Goal: Transaction & Acquisition: Download file/media

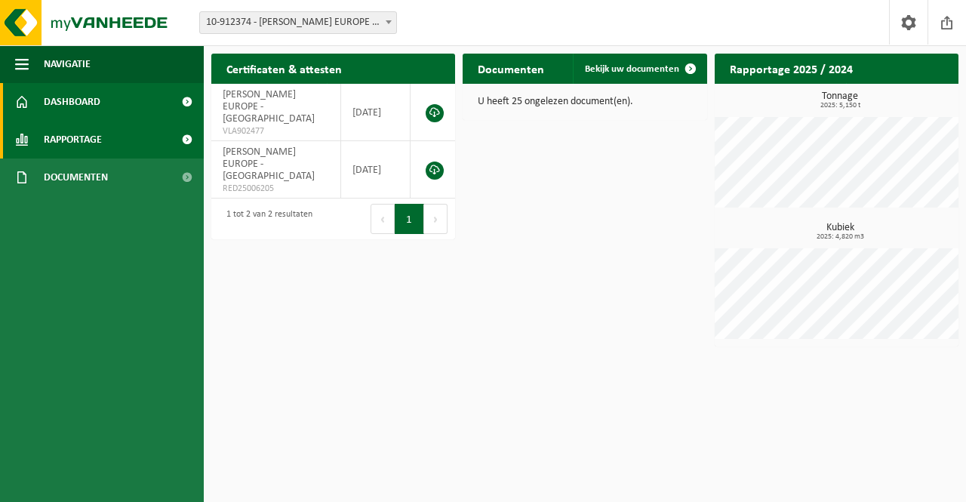
click at [122, 150] on link "Rapportage" at bounding box center [102, 140] width 204 height 38
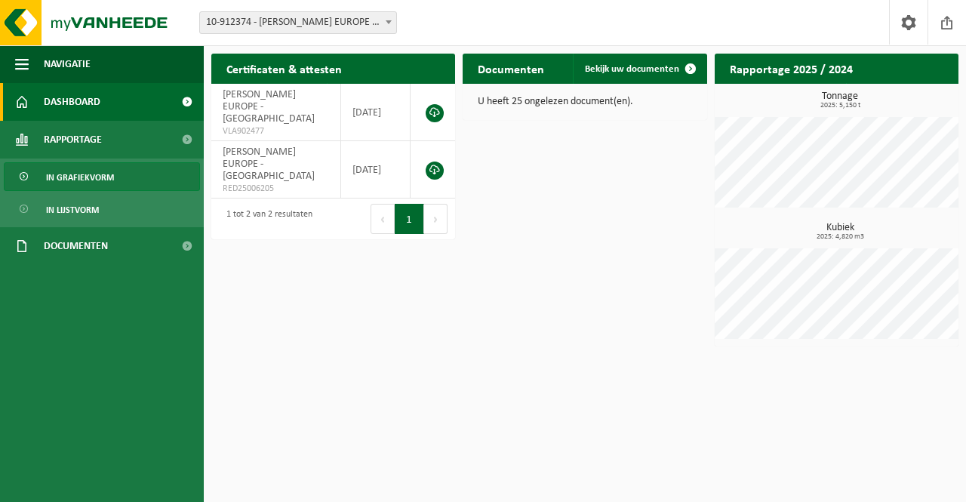
click at [119, 170] on link "In grafiekvorm" at bounding box center [102, 176] width 196 height 29
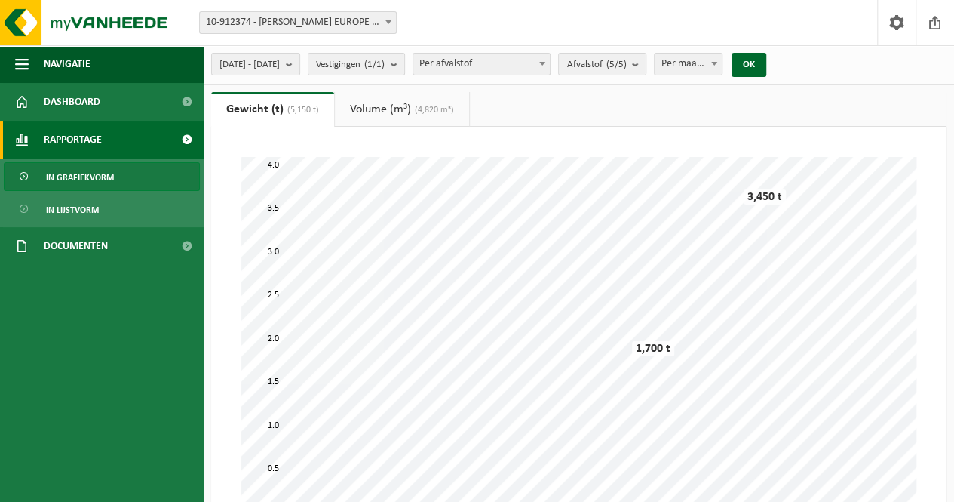
click at [89, 212] on span "In lijstvorm" at bounding box center [72, 209] width 53 height 29
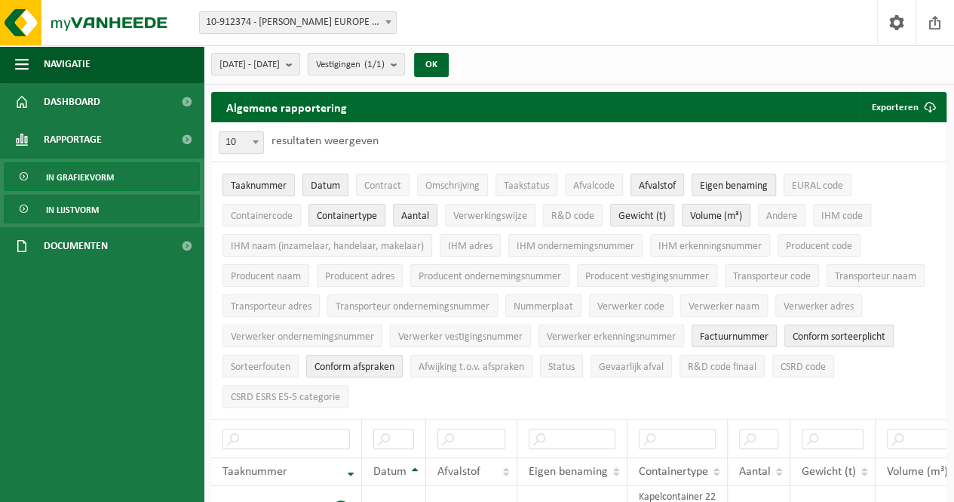
click at [109, 190] on link "In grafiekvorm" at bounding box center [102, 176] width 196 height 29
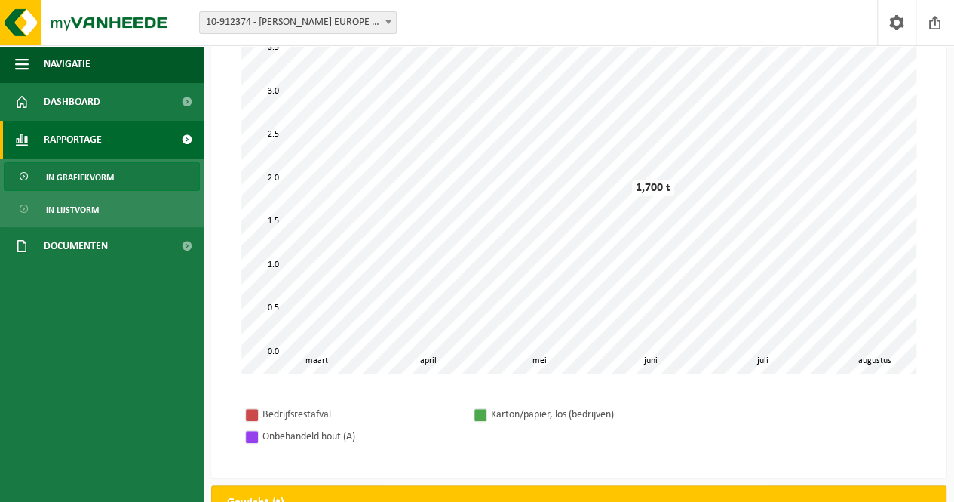
scroll to position [118, 0]
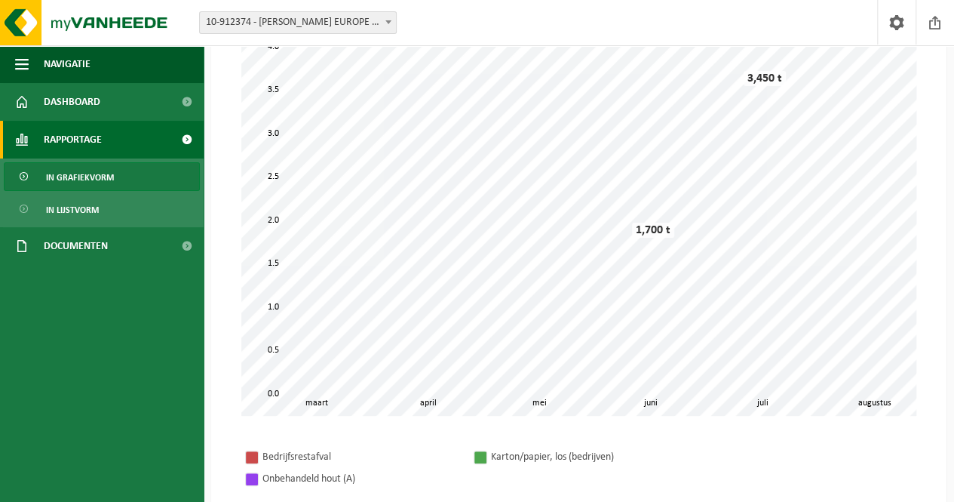
click at [104, 188] on span "In grafiekvorm" at bounding box center [80, 177] width 68 height 29
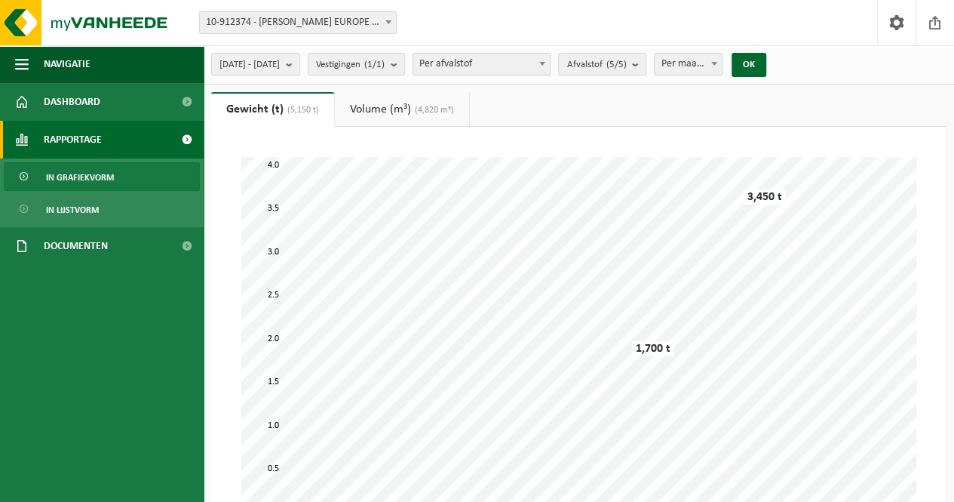
click at [104, 132] on link "Rapportage" at bounding box center [102, 140] width 204 height 38
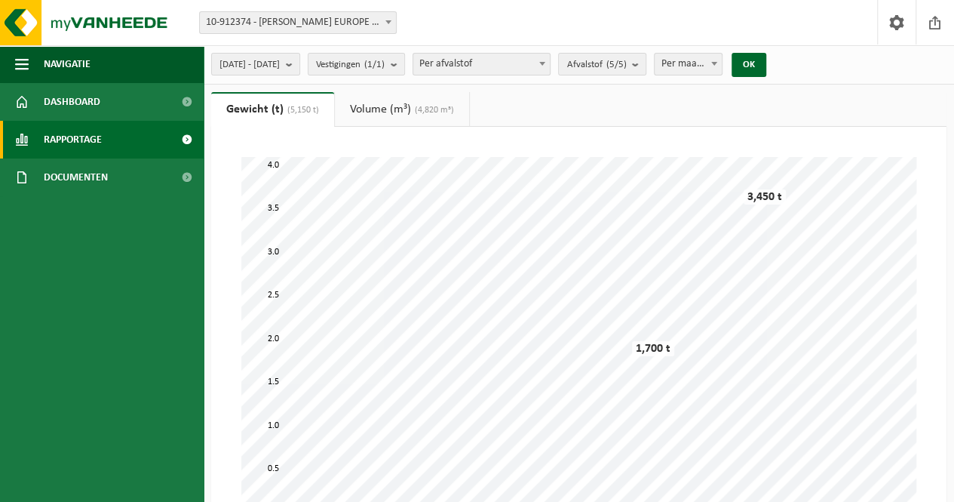
click at [181, 141] on span at bounding box center [187, 140] width 34 height 38
click at [129, 213] on link "In lijstvorm" at bounding box center [102, 209] width 196 height 29
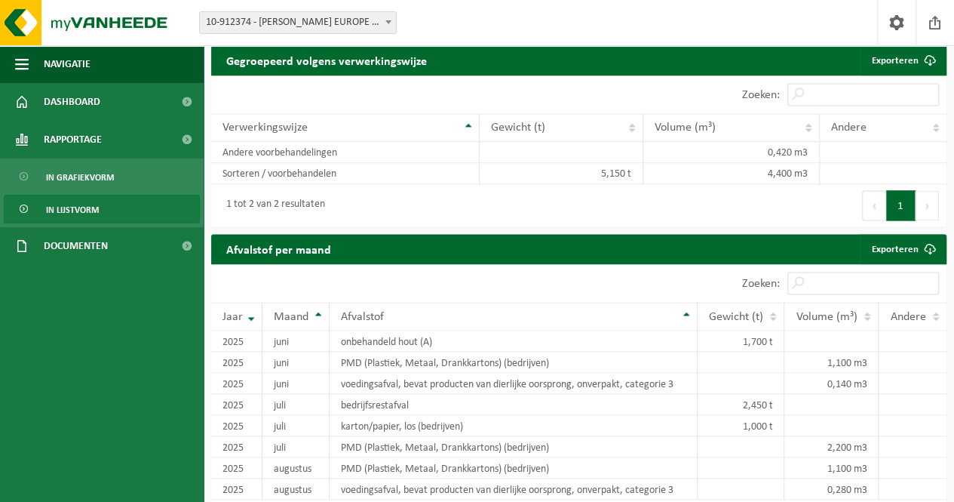
scroll to position [1070, 0]
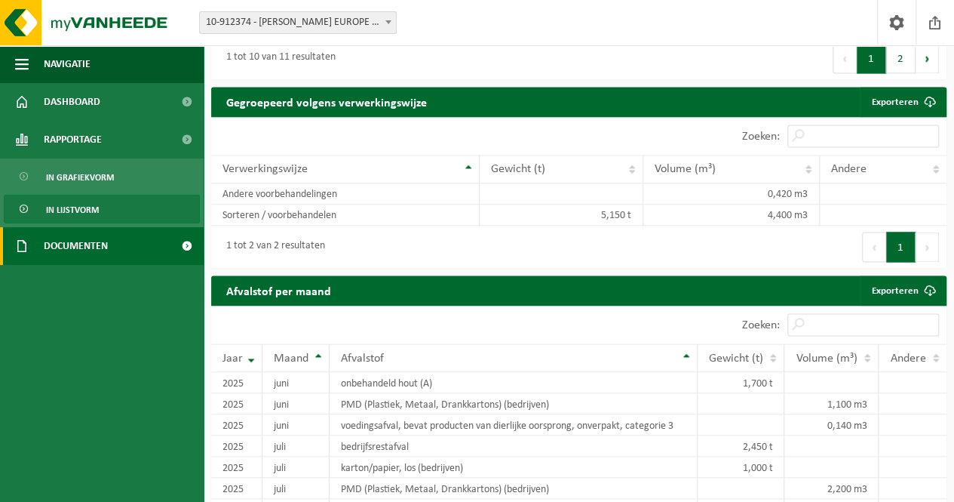
click at [106, 244] on span "Documenten" at bounding box center [76, 246] width 64 height 38
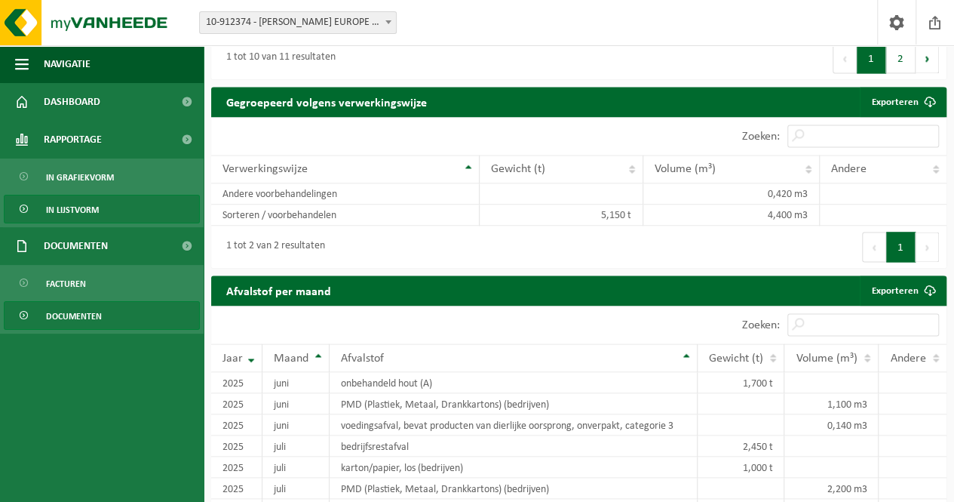
click at [101, 314] on link "Documenten" at bounding box center [102, 315] width 196 height 29
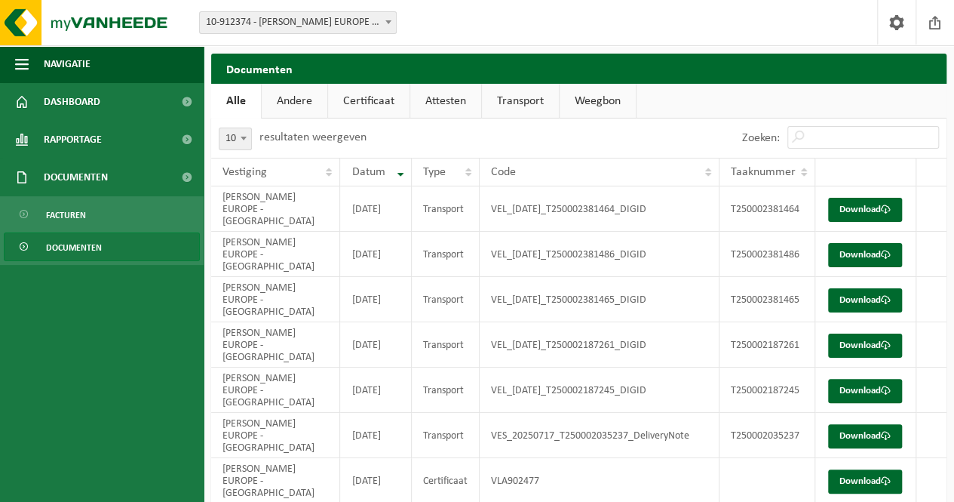
click at [131, 244] on link "Documenten" at bounding box center [102, 246] width 196 height 29
click at [123, 209] on link "Facturen" at bounding box center [102, 214] width 196 height 29
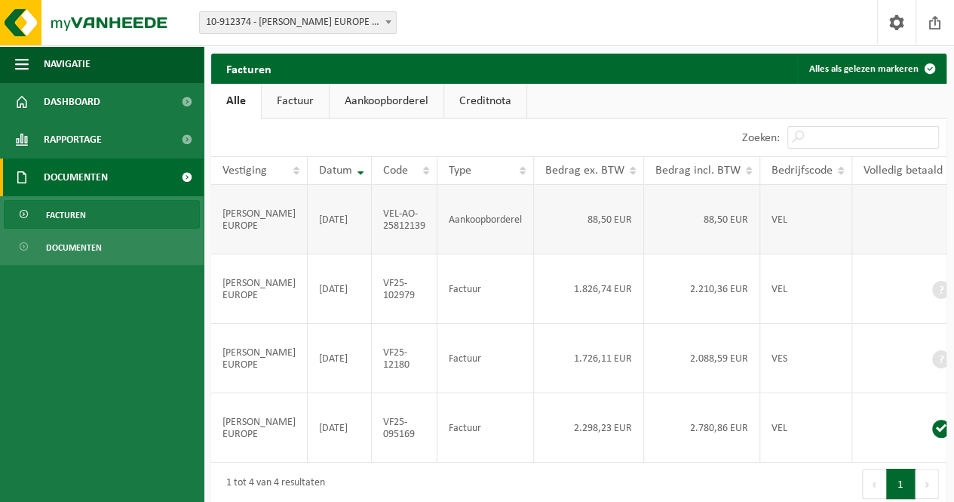
scroll to position [75, 0]
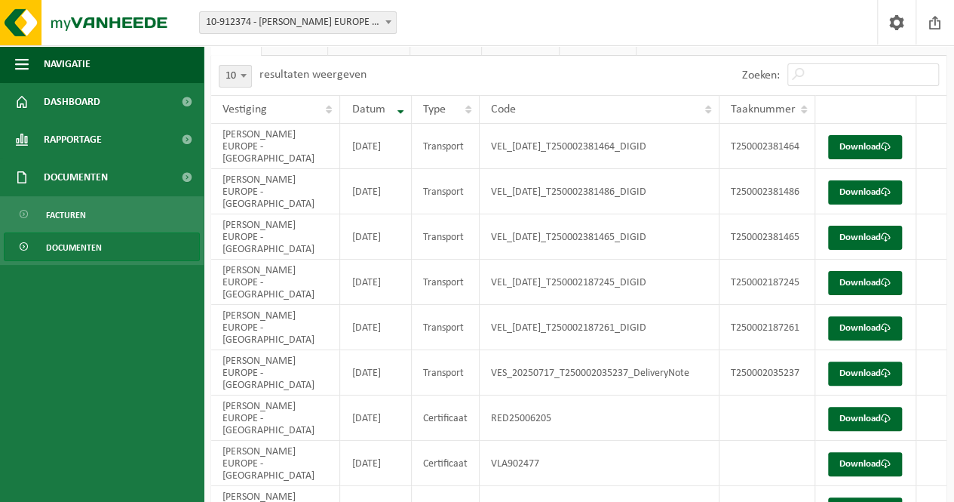
scroll to position [63, 0]
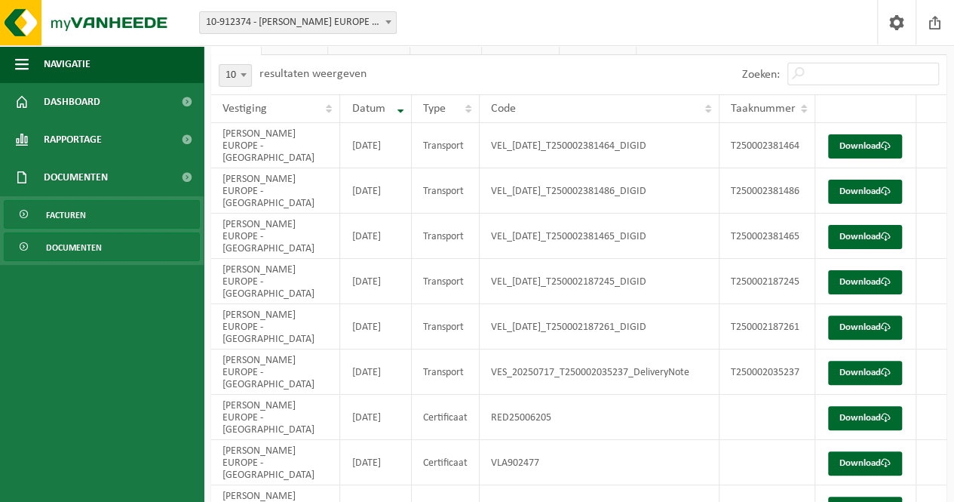
click at [66, 226] on span "Facturen" at bounding box center [66, 215] width 40 height 29
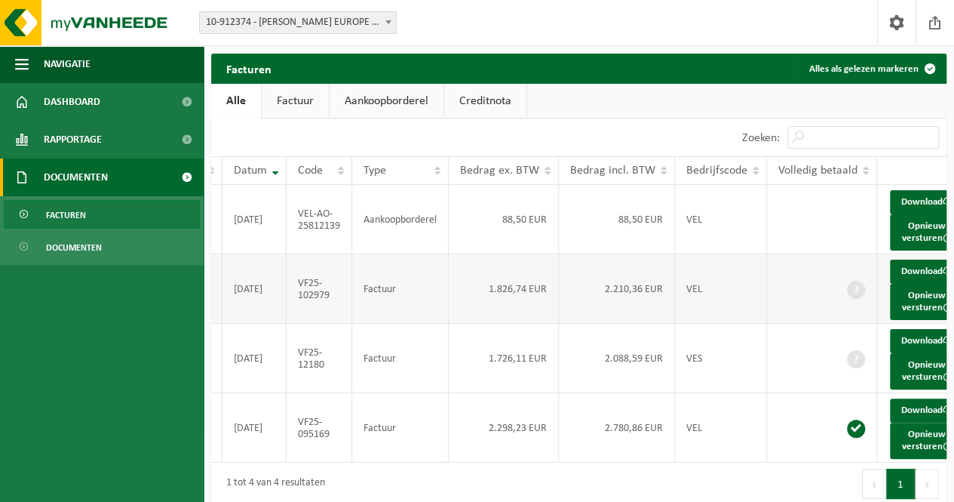
scroll to position [75, 0]
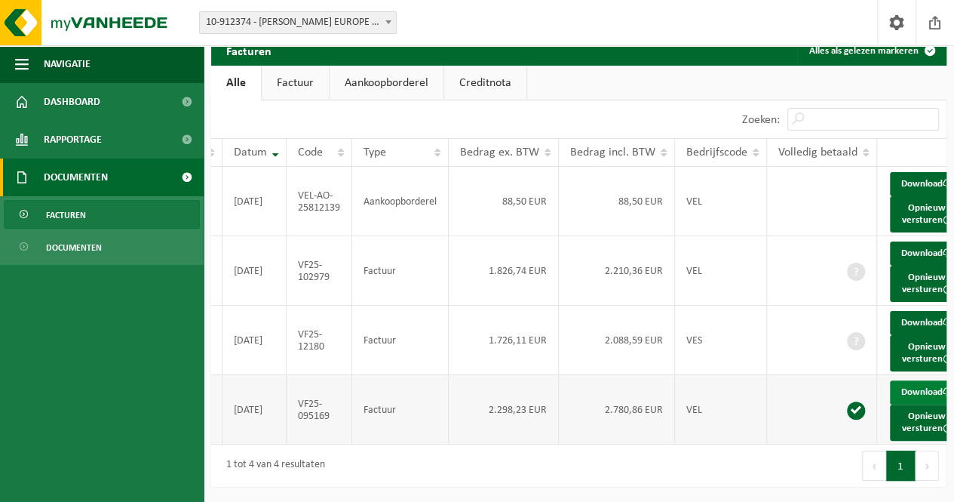
click at [908, 380] on link "Download" at bounding box center [927, 392] width 74 height 24
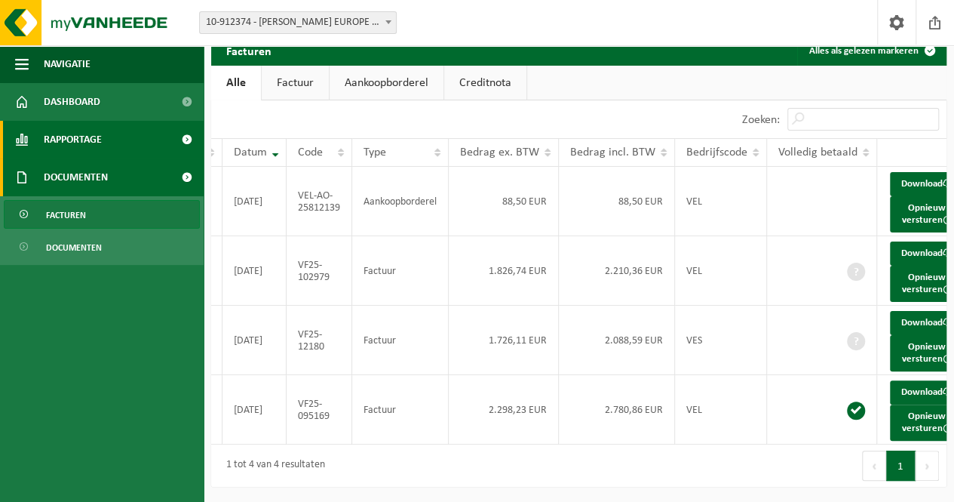
click at [87, 131] on span "Rapportage" at bounding box center [73, 140] width 58 height 38
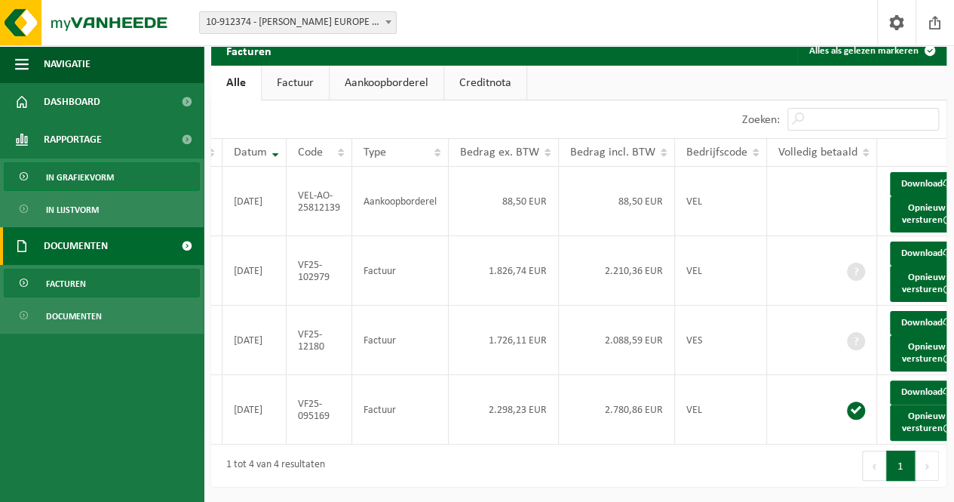
click at [94, 183] on span "In grafiekvorm" at bounding box center [80, 177] width 68 height 29
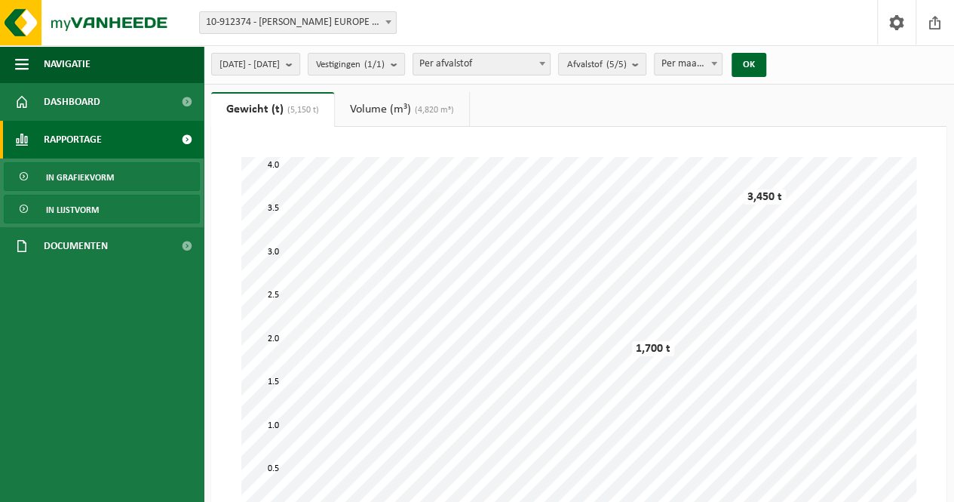
click at [97, 199] on span "In lijstvorm" at bounding box center [72, 209] width 53 height 29
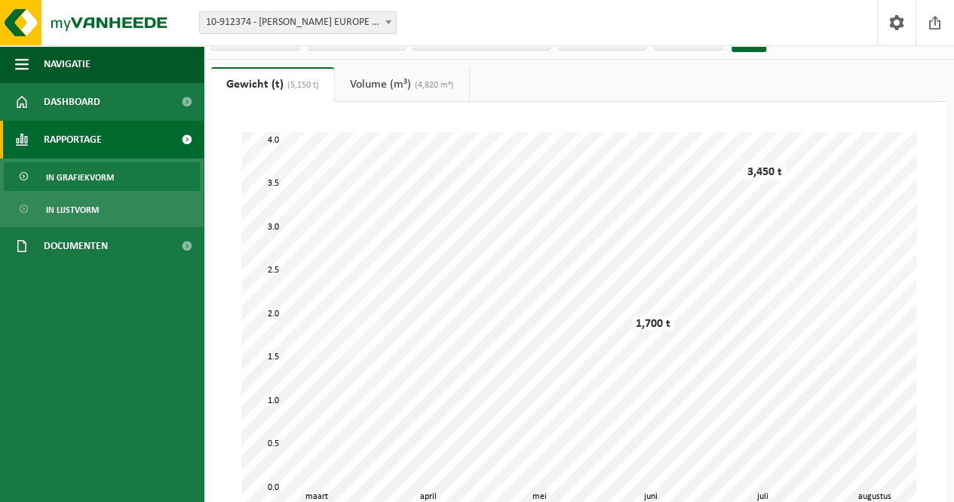
scroll to position [37, 0]
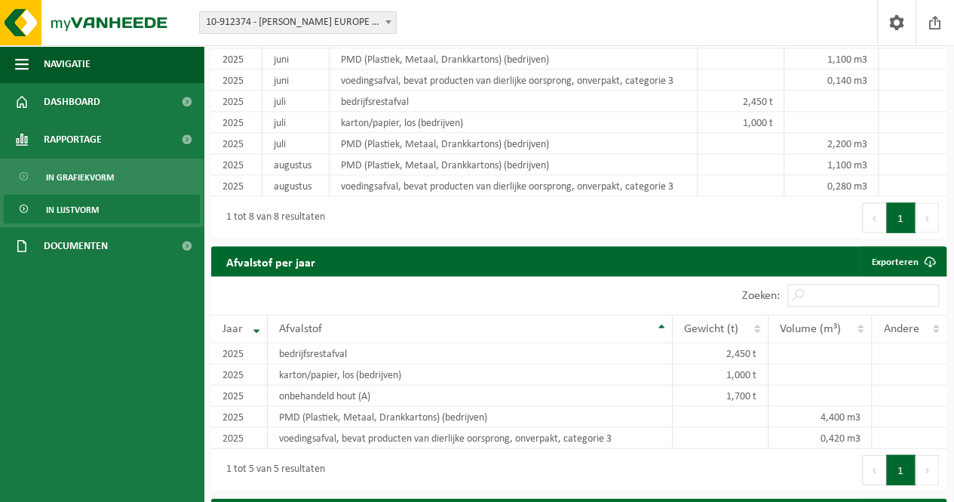
scroll to position [1427, 0]
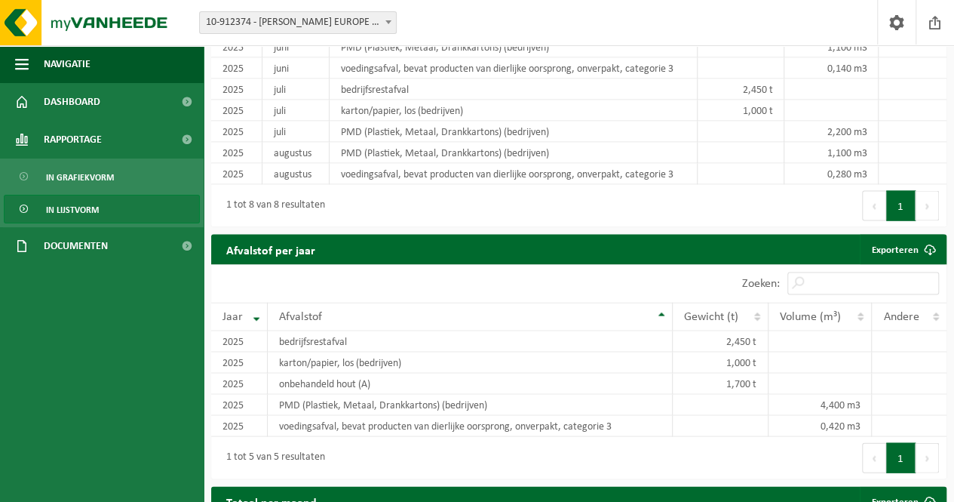
click at [749, 37] on div "Vestiging: 10-912374 - FIKE EUROPE - HERENTALS 10-912374 - FIKE EUROPE - HERENT…" at bounding box center [477, 23] width 954 height 46
click at [548, 192] on div "1 tot 8 van 8 resultaten" at bounding box center [395, 205] width 368 height 42
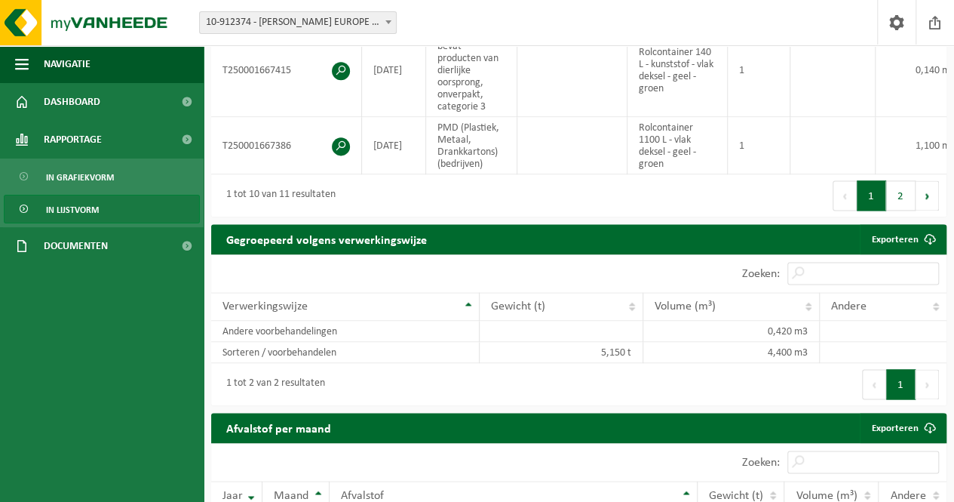
scroll to position [932, 0]
